Goal: Task Accomplishment & Management: Manage account settings

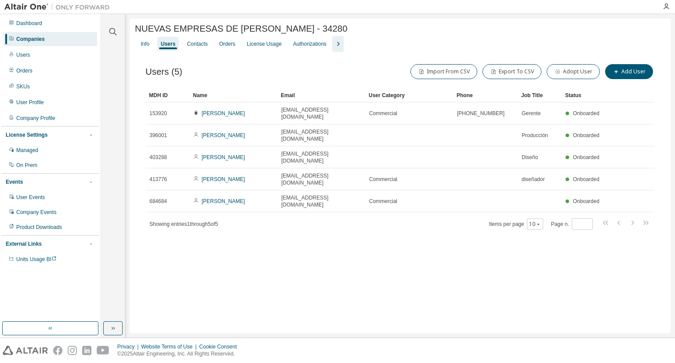
click at [334, 45] on icon "button" at bounding box center [338, 44] width 11 height 11
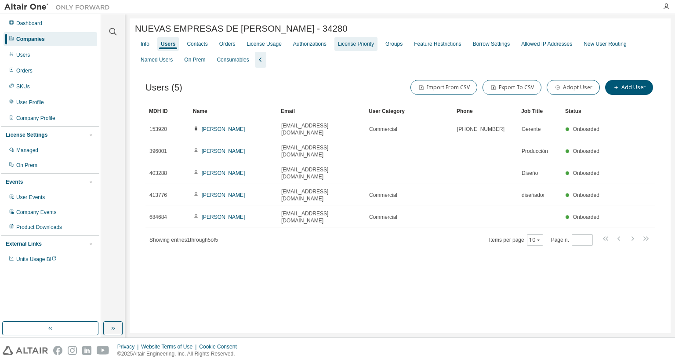
click at [357, 50] on div "License Priority" at bounding box center [356, 44] width 43 height 14
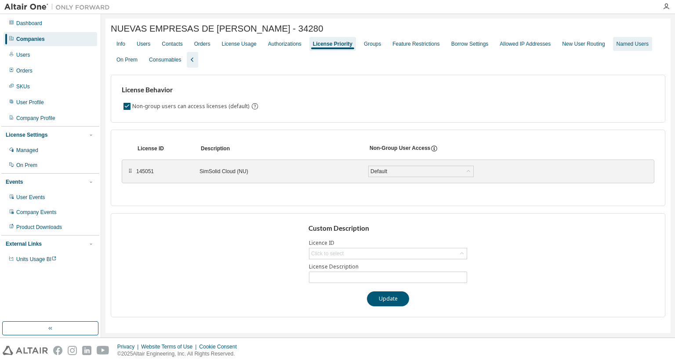
click at [627, 44] on div "Named Users" at bounding box center [633, 43] width 32 height 7
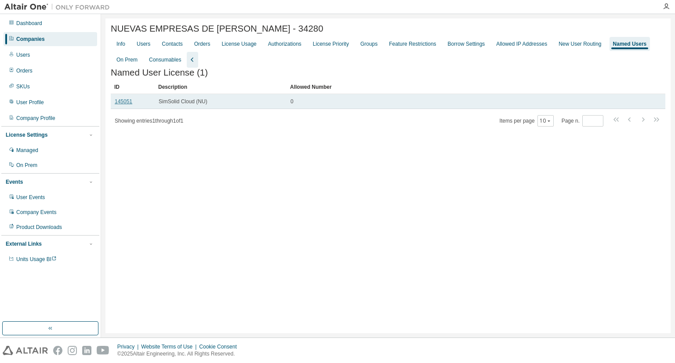
click at [128, 105] on link "145051" at bounding box center [124, 101] width 18 height 6
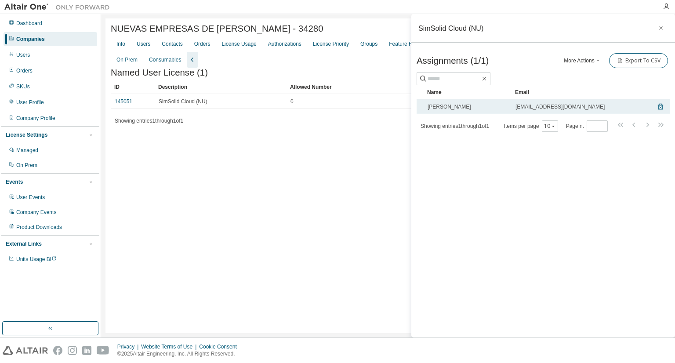
click at [661, 107] on icon at bounding box center [661, 107] width 8 height 11
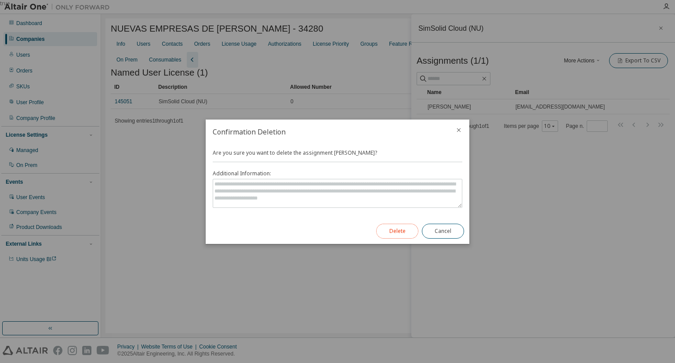
click at [397, 226] on button "Delete" at bounding box center [397, 231] width 42 height 15
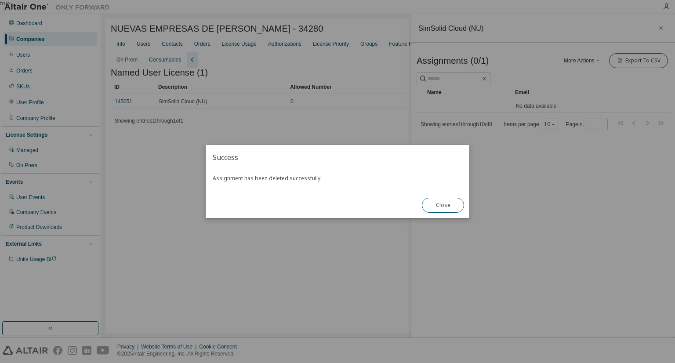
click at [476, 201] on div "true" at bounding box center [337, 181] width 675 height 363
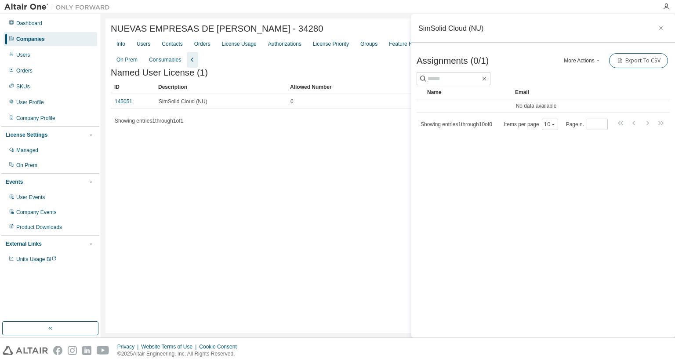
drag, startPoint x: 566, startPoint y: 75, endPoint x: 571, endPoint y: 74, distance: 5.3
click at [566, 75] on div at bounding box center [543, 78] width 253 height 13
click at [586, 61] on button "More Actions" at bounding box center [583, 60] width 42 height 15
click at [586, 75] on div "Add" at bounding box center [594, 75] width 55 height 12
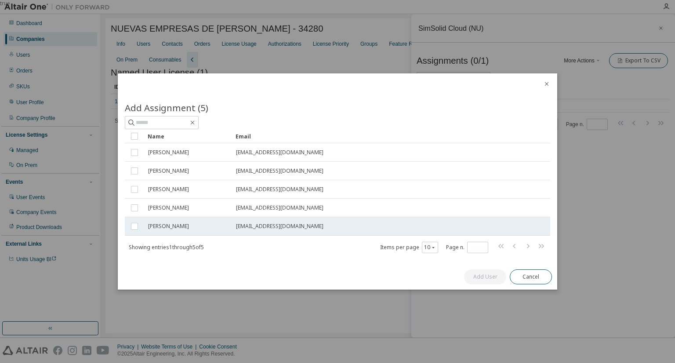
click at [182, 220] on td "Victor Baquero" at bounding box center [188, 226] width 88 height 18
click at [492, 279] on button "Add User" at bounding box center [485, 277] width 42 height 15
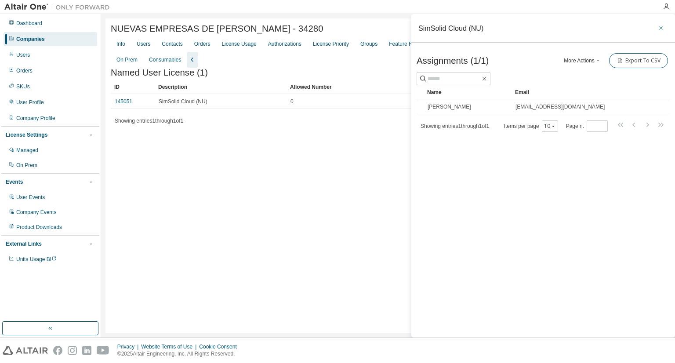
click at [656, 28] on button "button" at bounding box center [661, 28] width 14 height 14
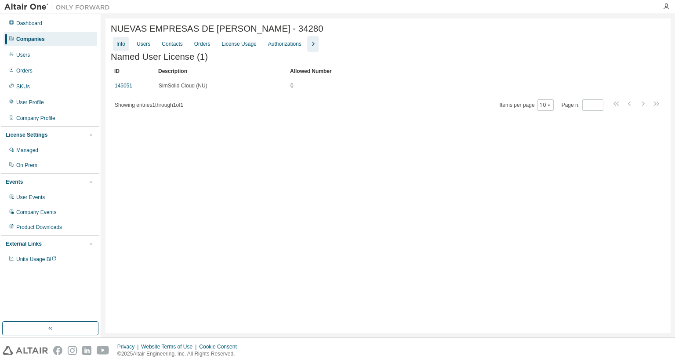
click at [126, 46] on div "Info" at bounding box center [121, 44] width 16 height 14
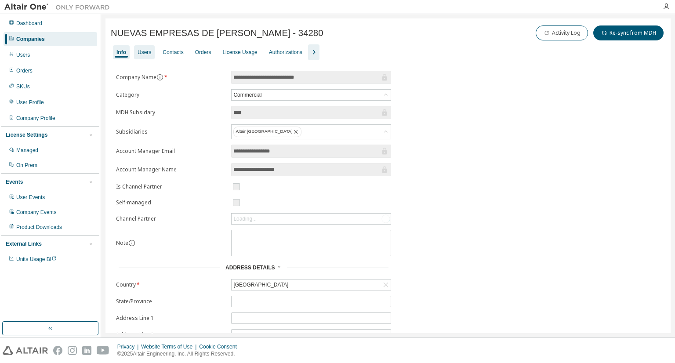
click at [135, 48] on div "Users" at bounding box center [144, 52] width 21 height 14
